Goal: Information Seeking & Learning: Learn about a topic

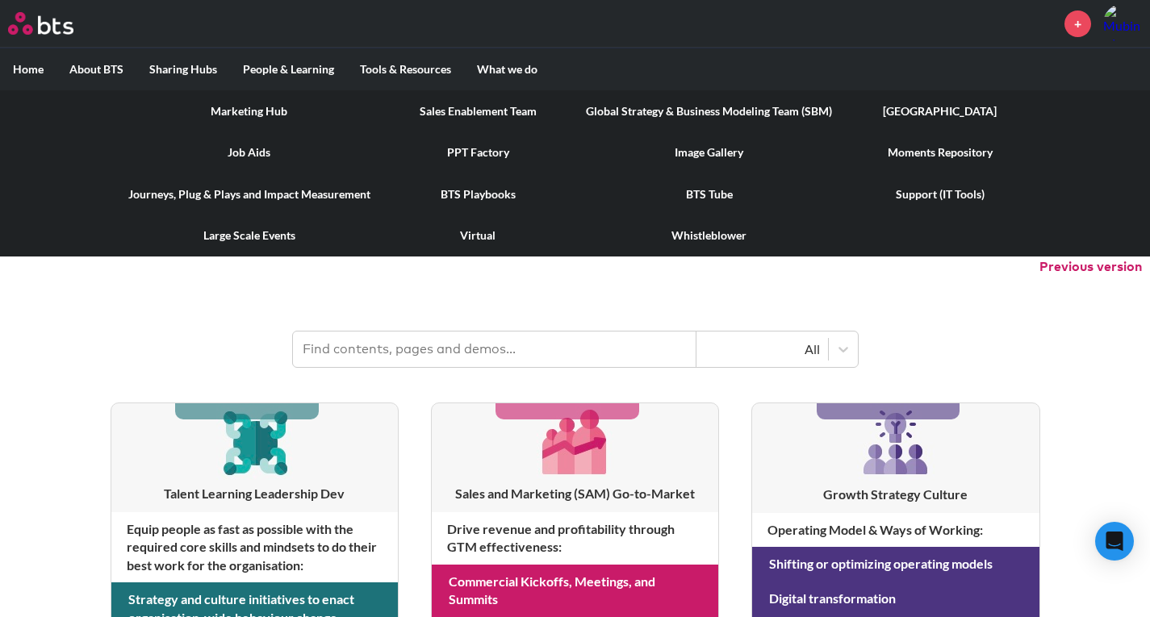
click at [246, 152] on link "Job Aids" at bounding box center [249, 153] width 268 height 42
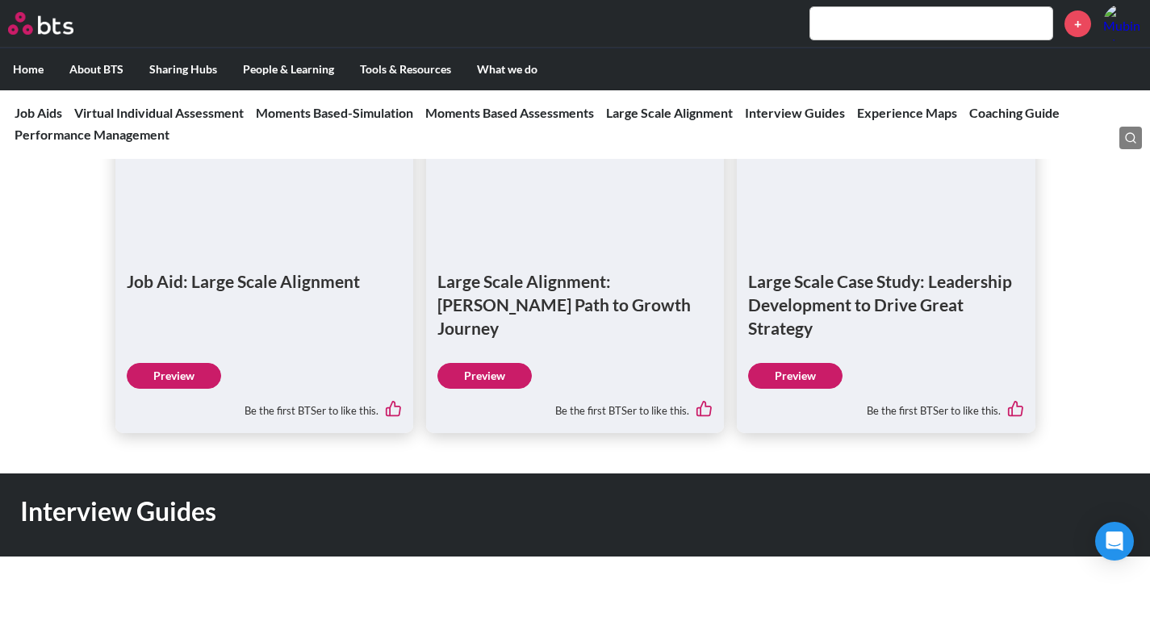
scroll to position [2340, 0]
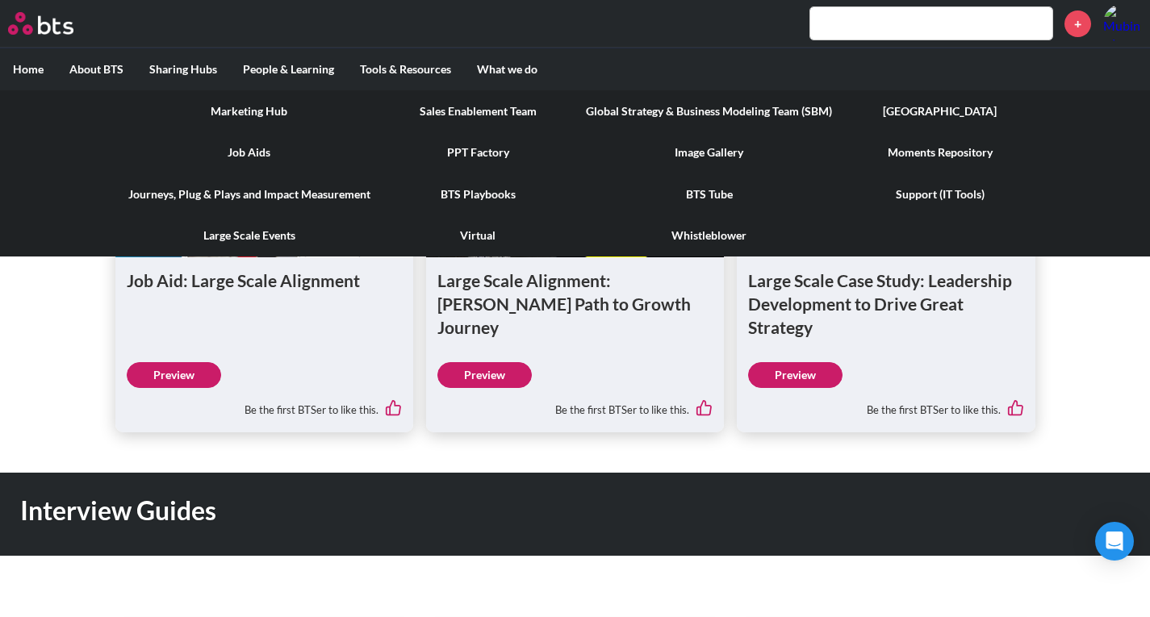
click at [940, 195] on link "Support (IT Tools)" at bounding box center [940, 194] width 190 height 42
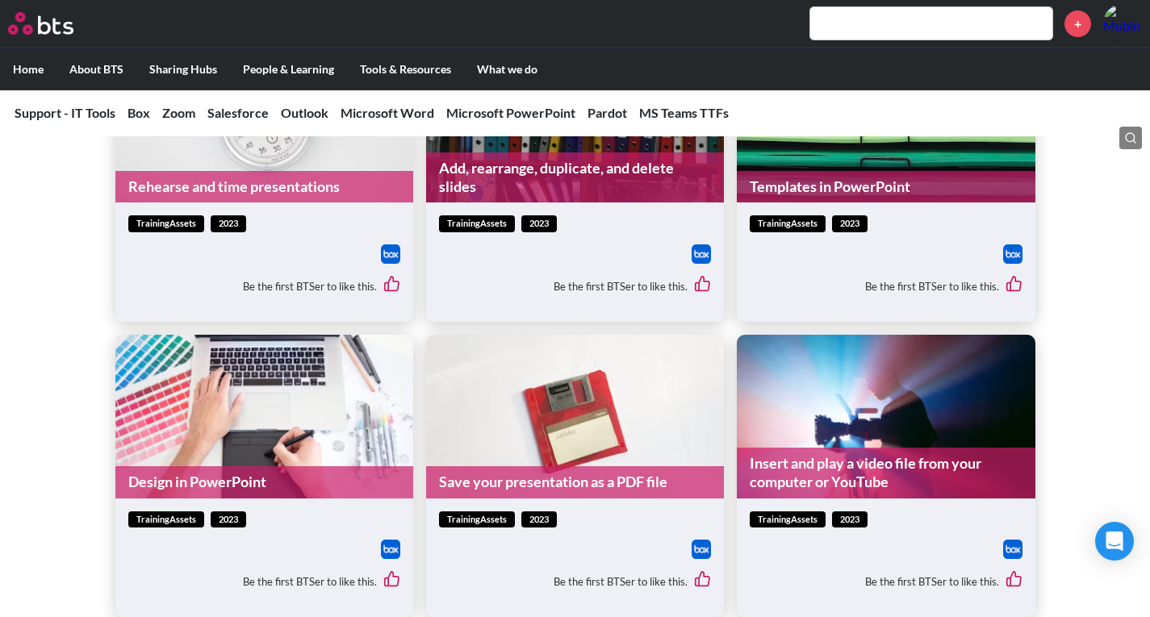
scroll to position [9049, 0]
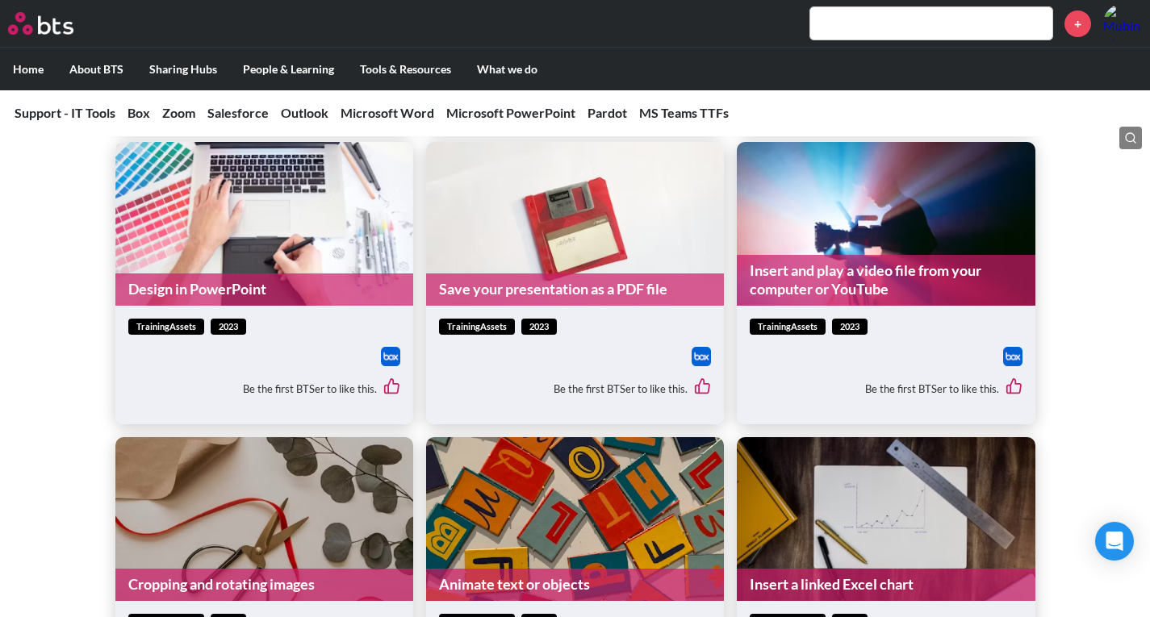
drag, startPoint x: 509, startPoint y: 280, endPoint x: 1161, endPoint y: 438, distance: 670.8
drag, startPoint x: 1161, startPoint y: 438, endPoint x: 1058, endPoint y: 469, distance: 107.7
click at [1057, 468] on div "PowerPoint Basics trainingAssets 2023 How to create a presentation, add a slide…" at bounding box center [575, 225] width 1150 height 1579
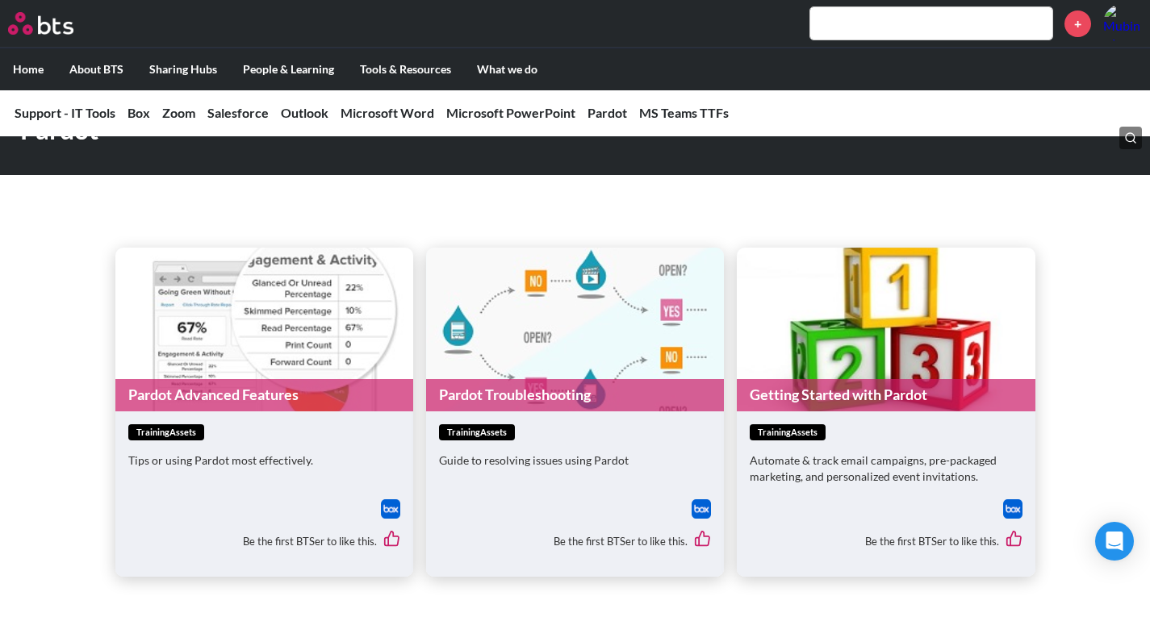
scroll to position [10017, 0]
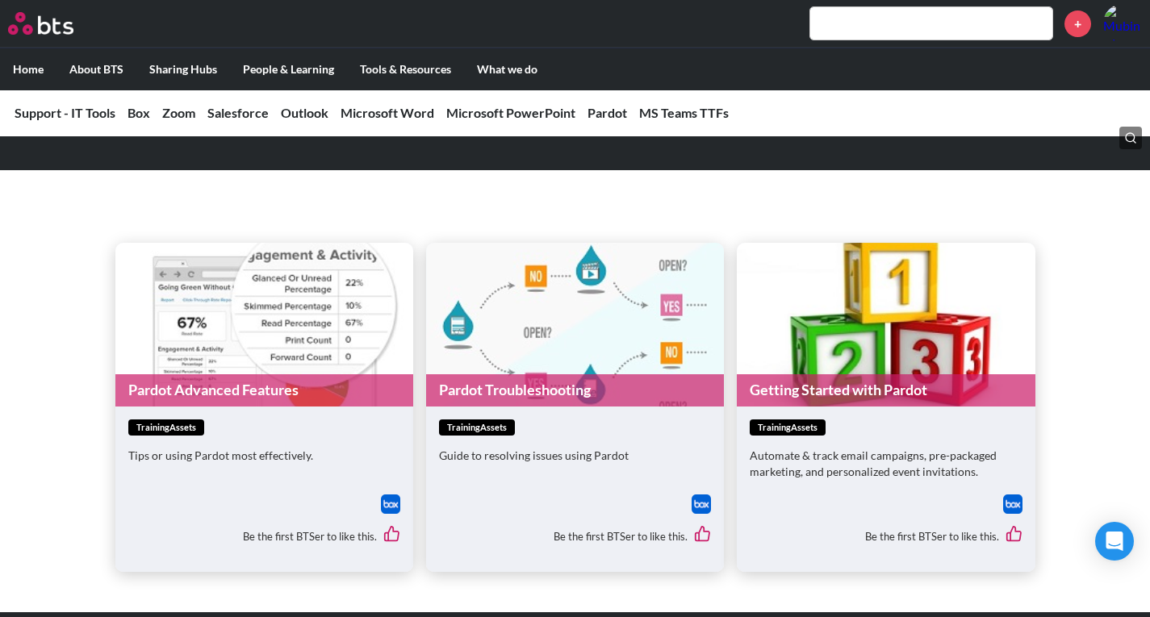
drag, startPoint x: 444, startPoint y: 77, endPoint x: 350, endPoint y: 24, distance: 107.7
drag, startPoint x: 350, startPoint y: 24, endPoint x: 309, endPoint y: 33, distance: 42.1
click at [309, 33] on div "+" at bounding box center [622, 23] width 1038 height 39
click at [233, 111] on link "Salesforce" at bounding box center [237, 112] width 61 height 15
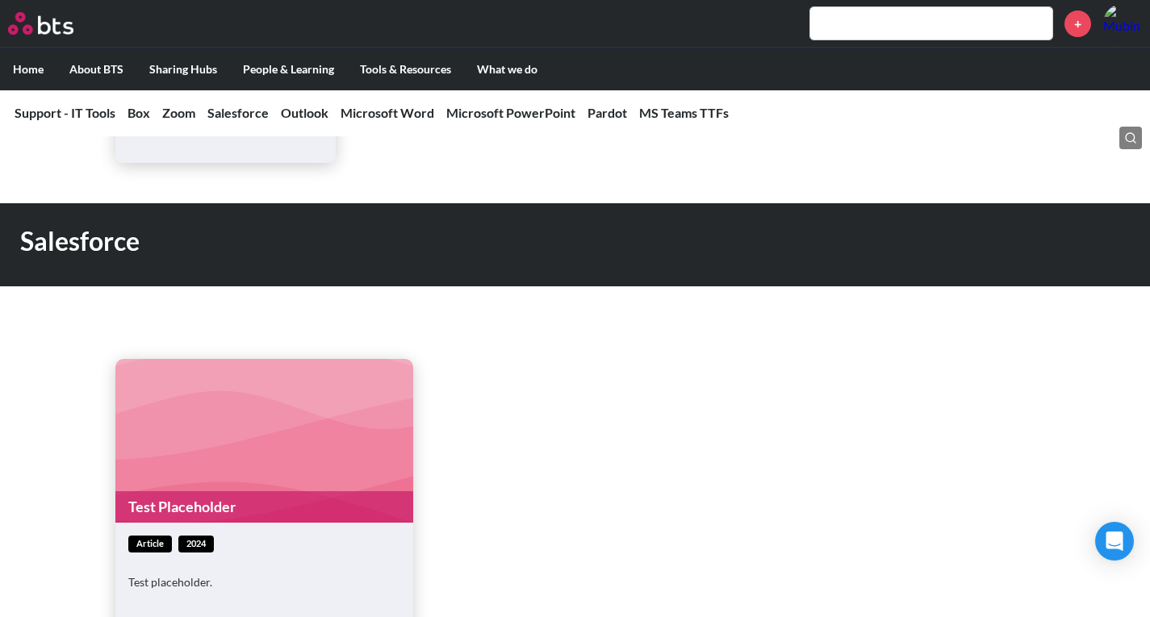
scroll to position [3455, 0]
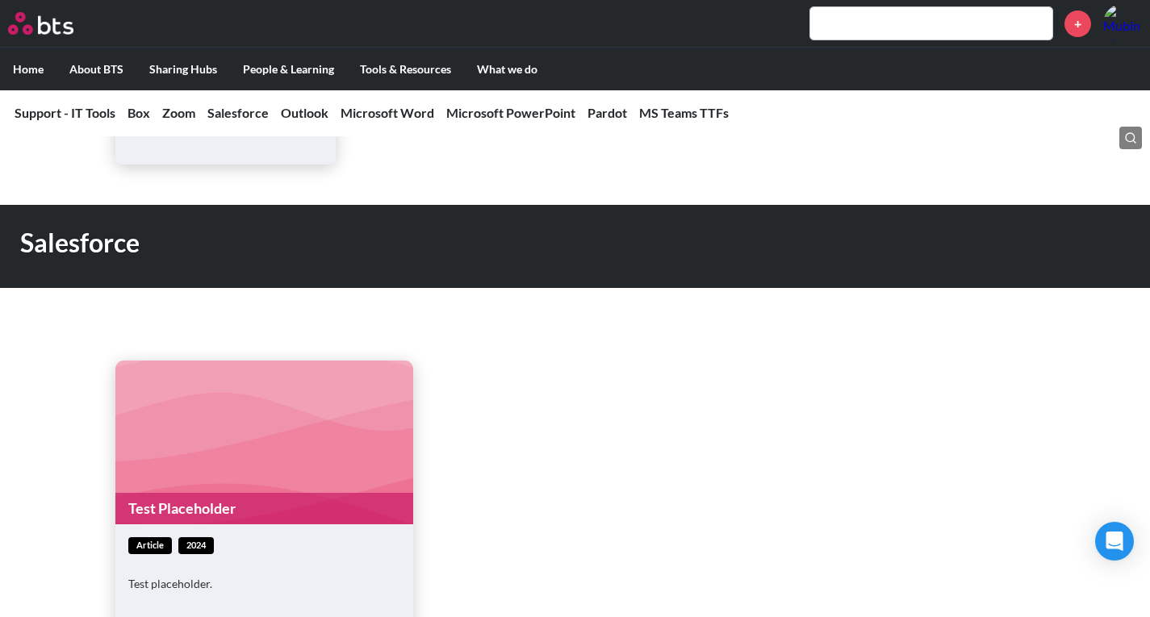
click at [182, 503] on link "Test Placeholder" at bounding box center [264, 508] width 298 height 31
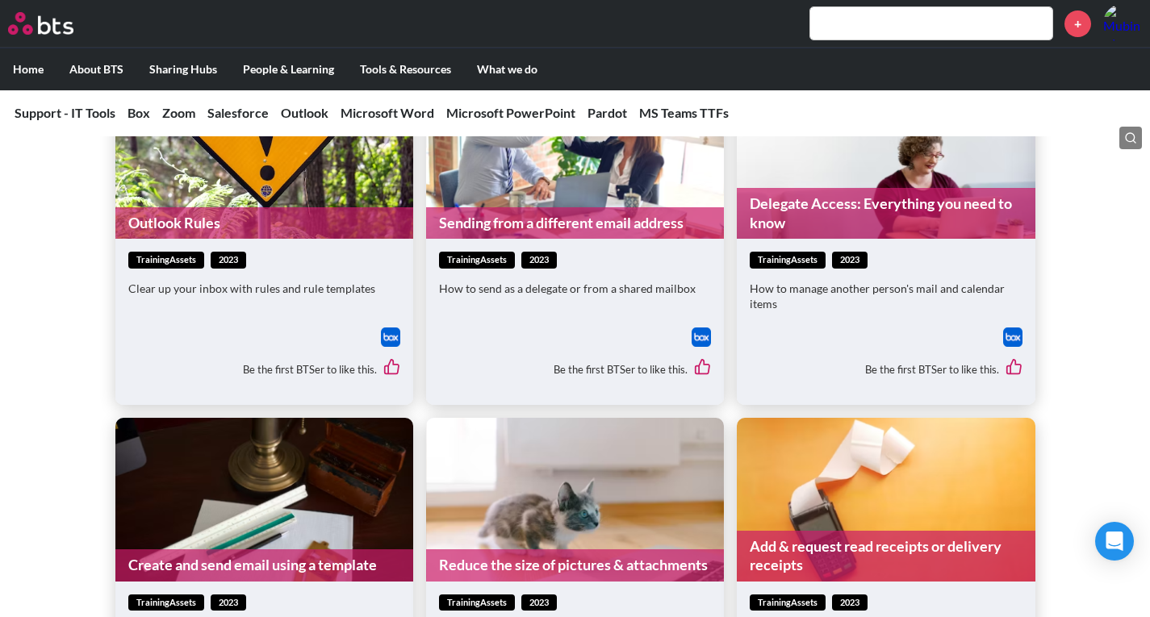
scroll to position [4826, 0]
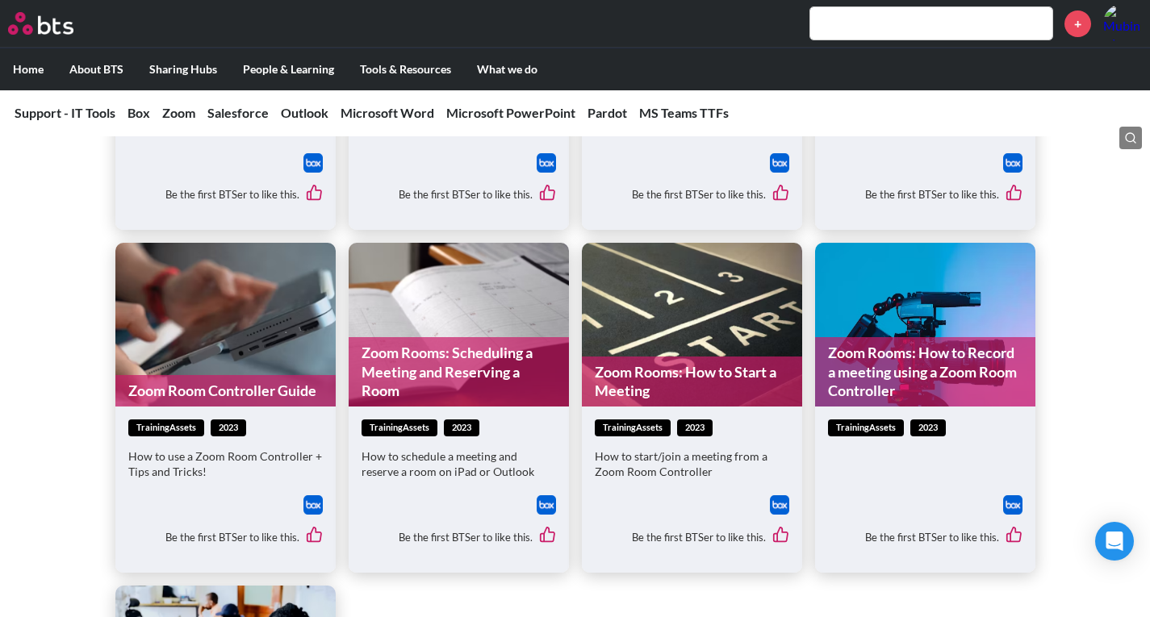
scroll to position [2985, 0]
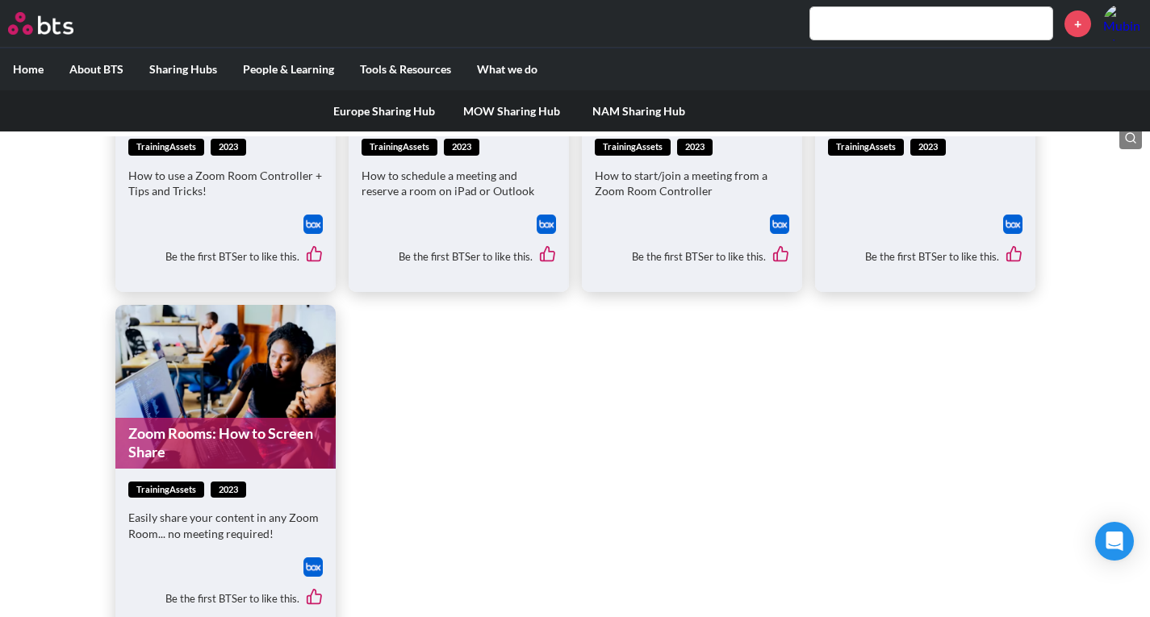
click at [349, 109] on link "Europe Sharing Hub" at bounding box center [383, 111] width 127 height 42
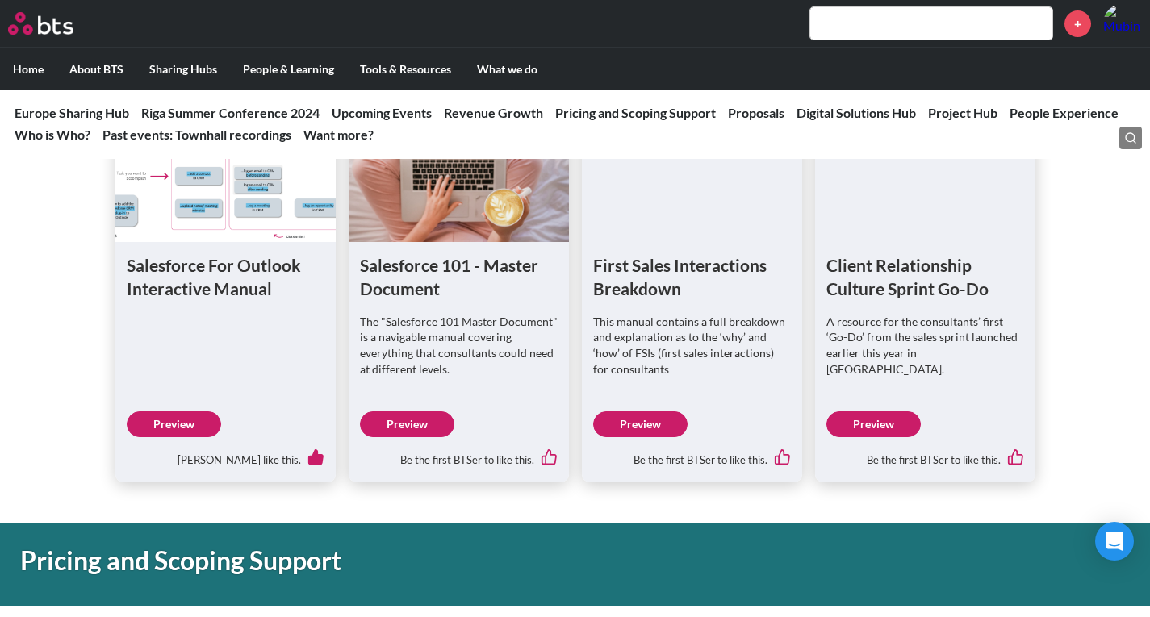
scroll to position [1371, 0]
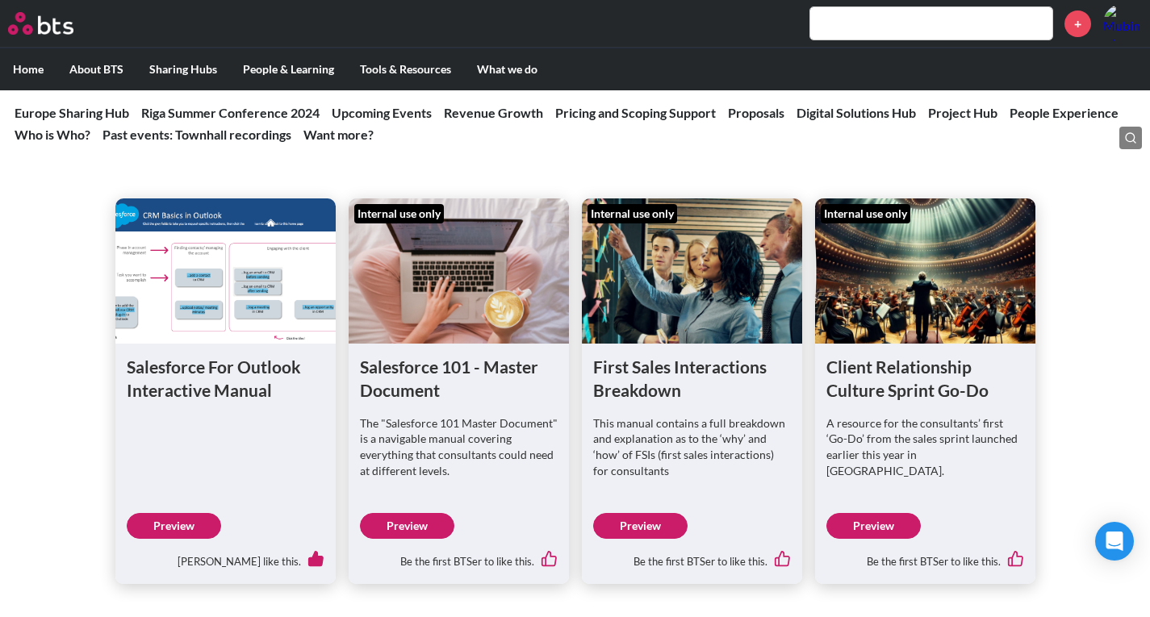
click at [401, 529] on link "Preview" at bounding box center [407, 526] width 94 height 26
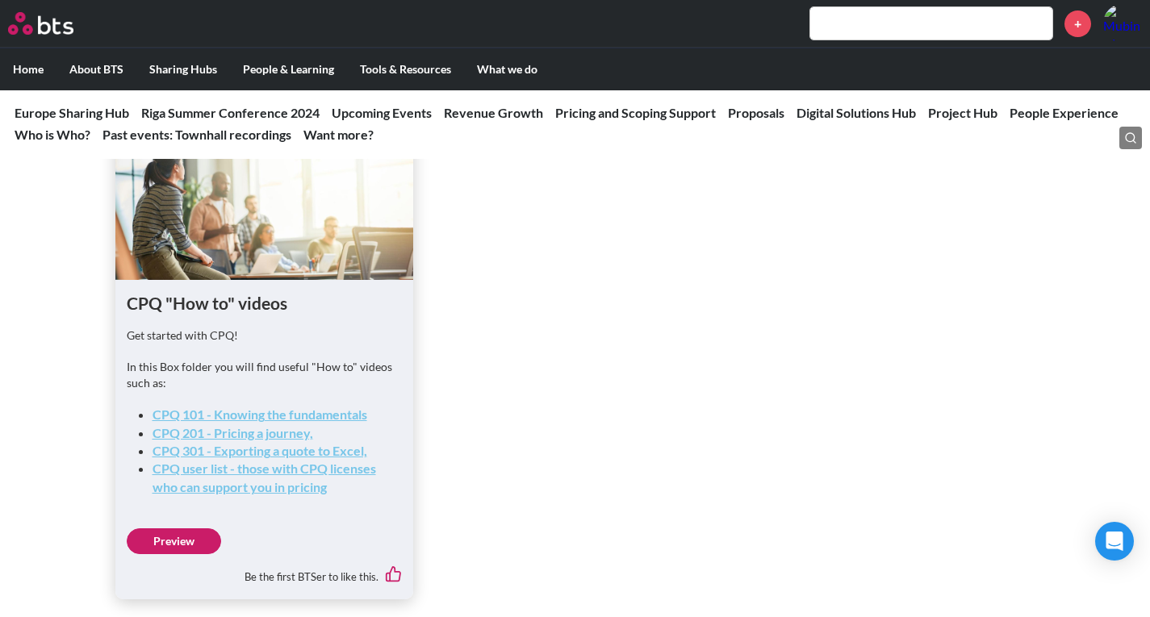
scroll to position [2098, 0]
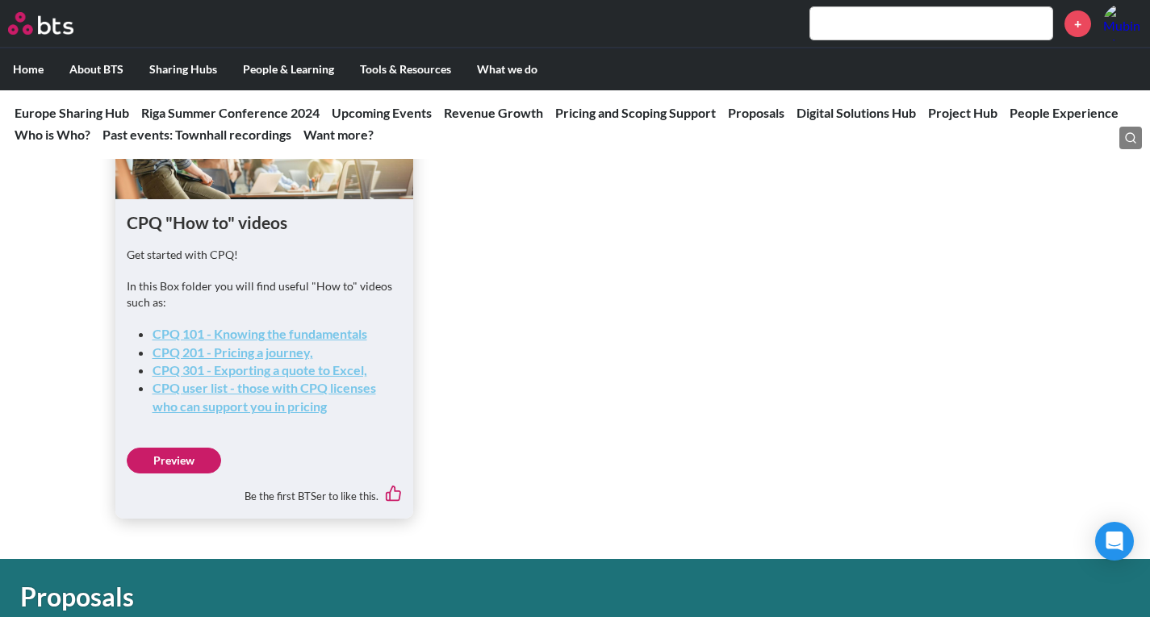
drag, startPoint x: 298, startPoint y: 339, endPoint x: 578, endPoint y: 319, distance: 281.4
click at [578, 319] on ul "CPQ "How to" videos Get started with CPQ! In this Box folder you will find usef…" at bounding box center [575, 286] width 920 height 465
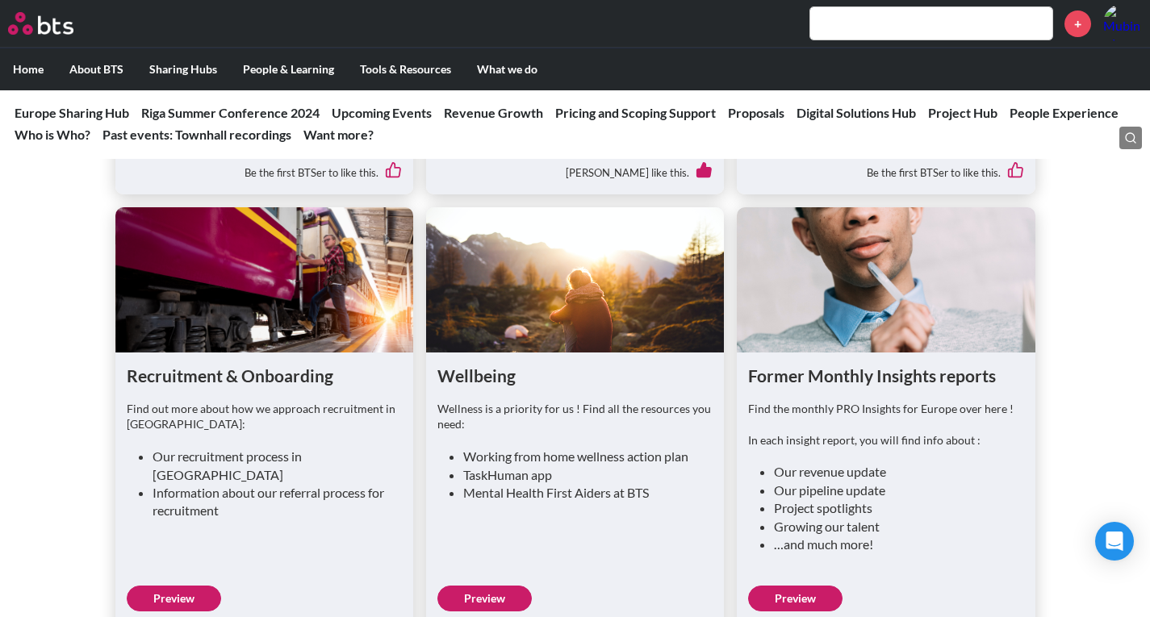
scroll to position [4760, 0]
